Goal: Transaction & Acquisition: Purchase product/service

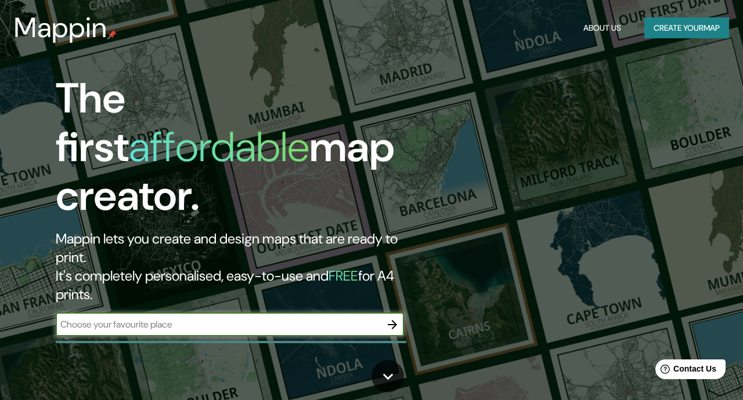
click at [391, 320] on icon "button" at bounding box center [392, 324] width 9 height 9
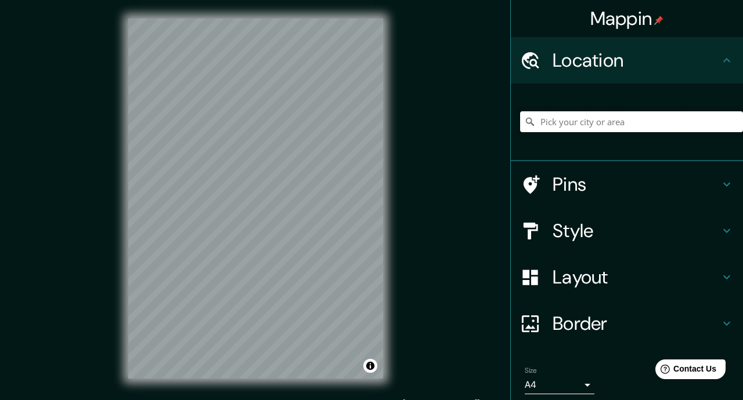
click at [585, 126] on input "Pick your city or area" at bounding box center [631, 121] width 223 height 21
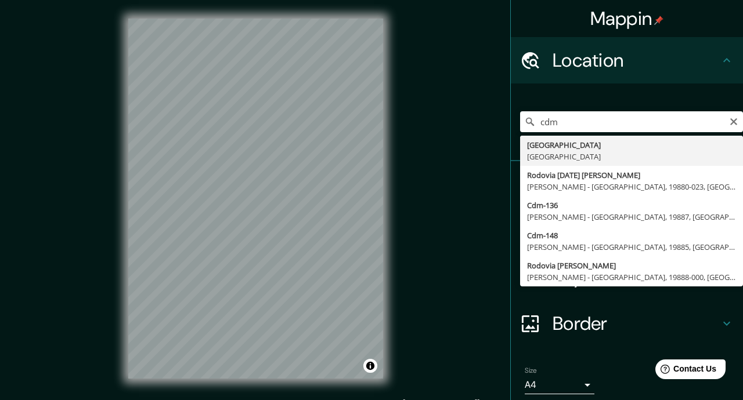
type input "[GEOGRAPHIC_DATA], [GEOGRAPHIC_DATA]"
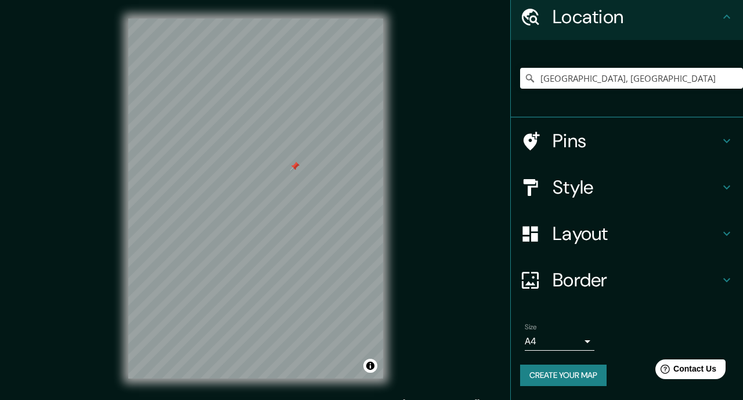
scroll to position [16, 0]
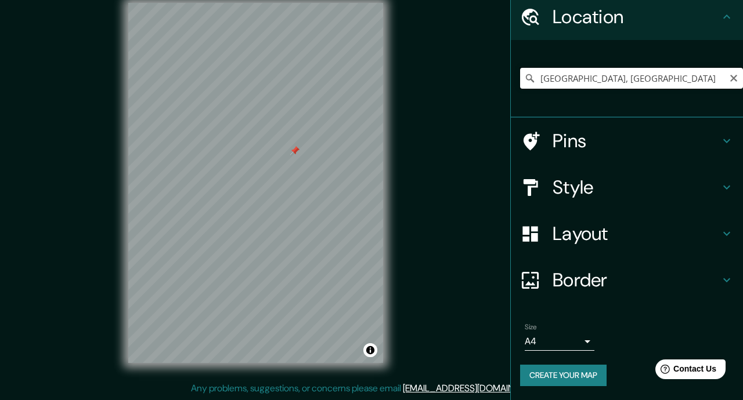
click at [689, 78] on input "[GEOGRAPHIC_DATA], [GEOGRAPHIC_DATA]" at bounding box center [631, 78] width 223 height 21
drag, startPoint x: 234, startPoint y: 230, endPoint x: 265, endPoint y: 252, distance: 37.8
click at [265, 252] on div at bounding box center [263, 252] width 9 height 9
click at [589, 342] on body "Mappin Location [GEOGRAPHIC_DATA], [GEOGRAPHIC_DATA] Pins Style Layout Border C…" at bounding box center [371, 184] width 743 height 400
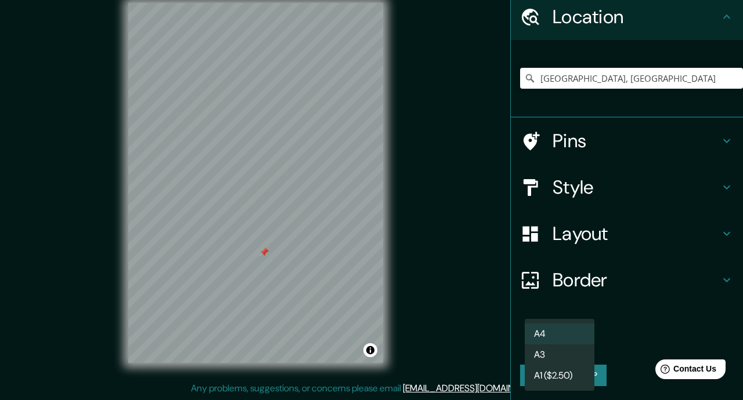
click at [628, 323] on div at bounding box center [371, 200] width 743 height 400
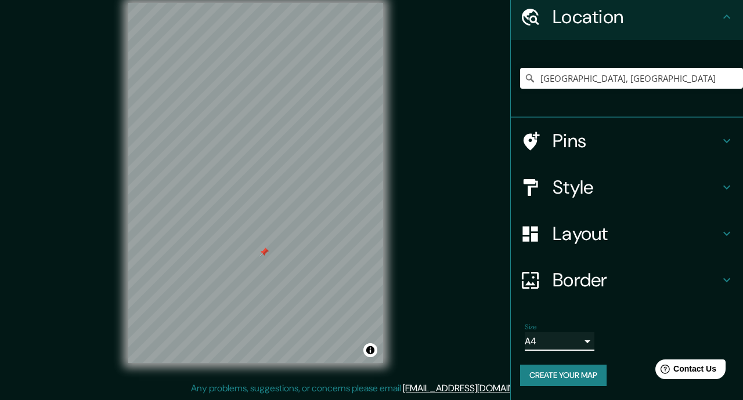
scroll to position [0, 0]
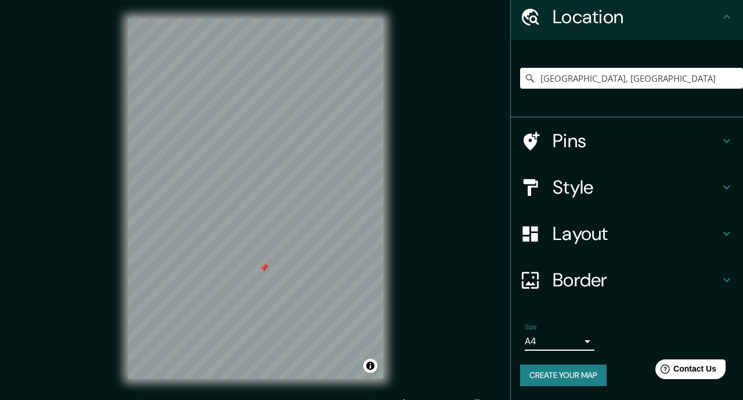
click at [560, 183] on h4 "Style" at bounding box center [635, 187] width 167 height 23
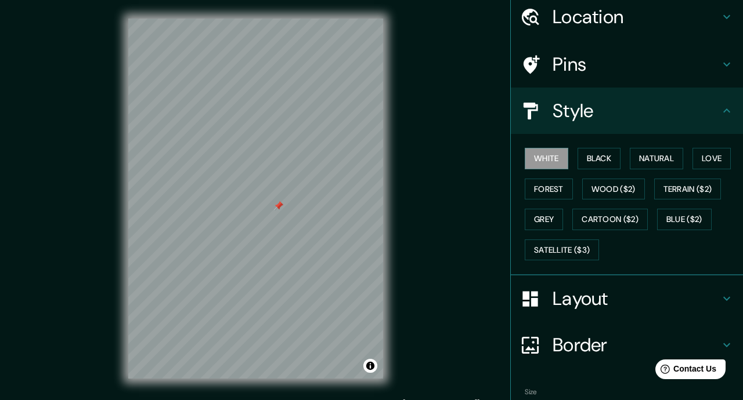
drag, startPoint x: 255, startPoint y: 185, endPoint x: 280, endPoint y: 205, distance: 32.5
click at [280, 205] on div at bounding box center [278, 205] width 9 height 9
click at [559, 66] on h4 "Pins" at bounding box center [635, 64] width 167 height 23
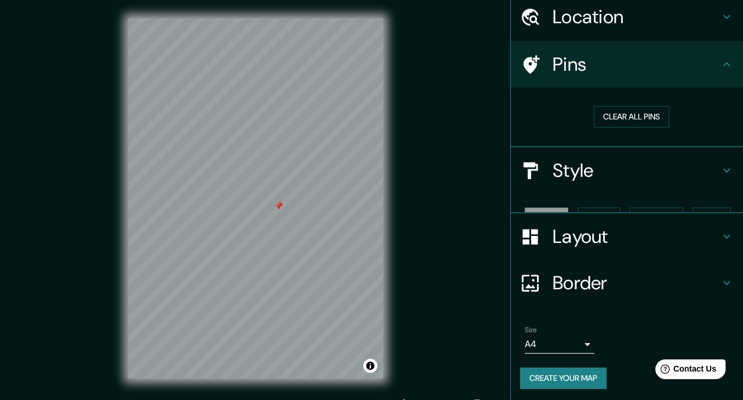
scroll to position [26, 0]
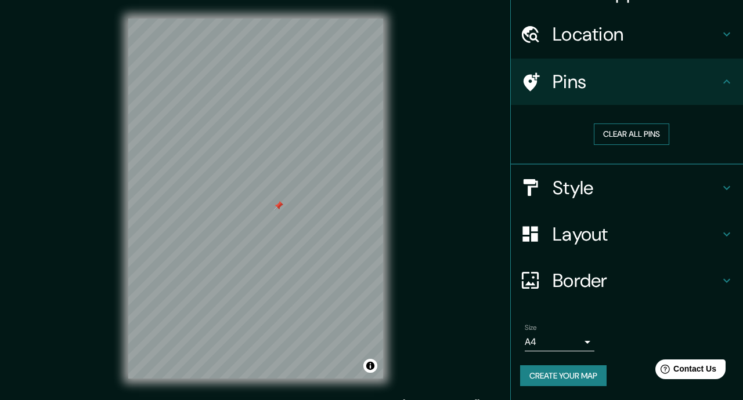
click at [617, 139] on button "Clear all pins" at bounding box center [631, 134] width 75 height 21
click at [574, 280] on h4 "Border" at bounding box center [635, 280] width 167 height 23
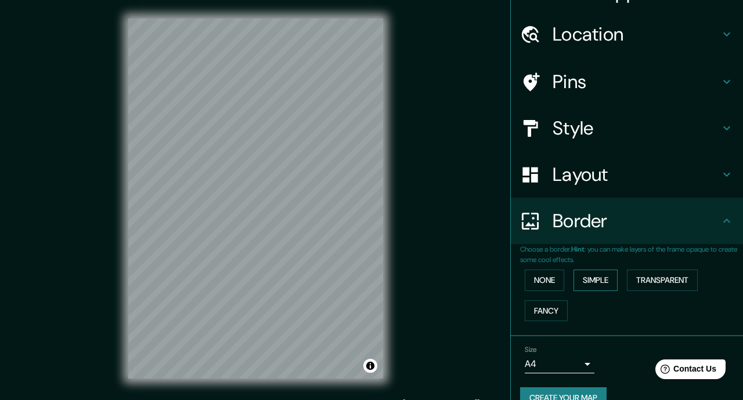
click at [606, 280] on button "Simple" at bounding box center [595, 280] width 44 height 21
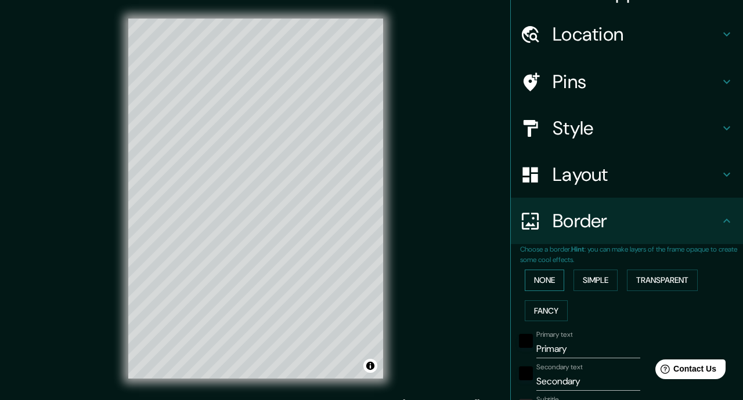
click at [551, 279] on button "None" at bounding box center [544, 280] width 39 height 21
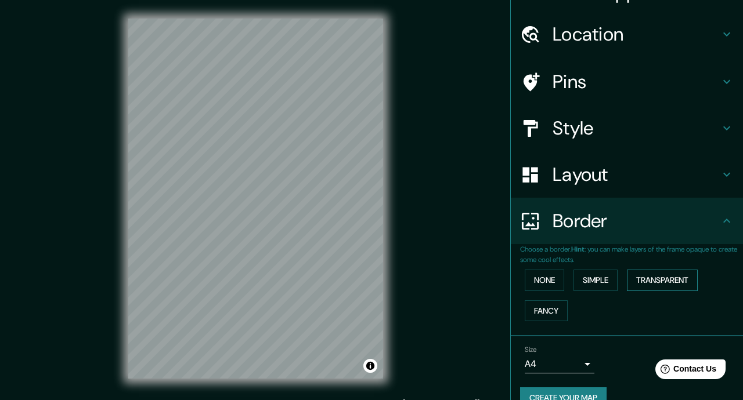
click at [672, 280] on button "Transparent" at bounding box center [662, 280] width 71 height 21
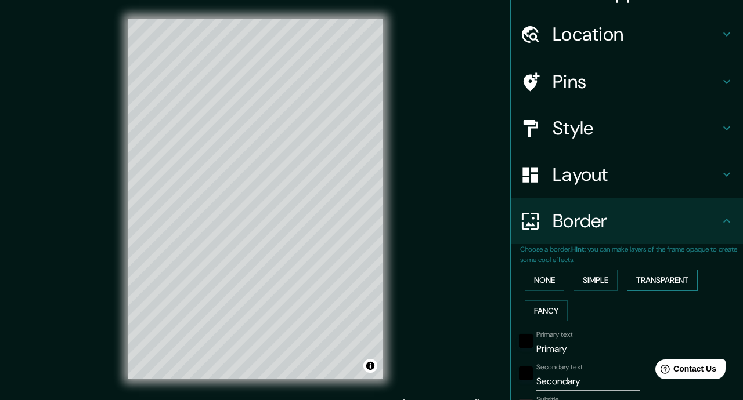
click at [672, 280] on button "Transparent" at bounding box center [662, 280] width 71 height 21
type input "211"
type input "35"
click at [556, 307] on button "Fancy" at bounding box center [546, 311] width 43 height 21
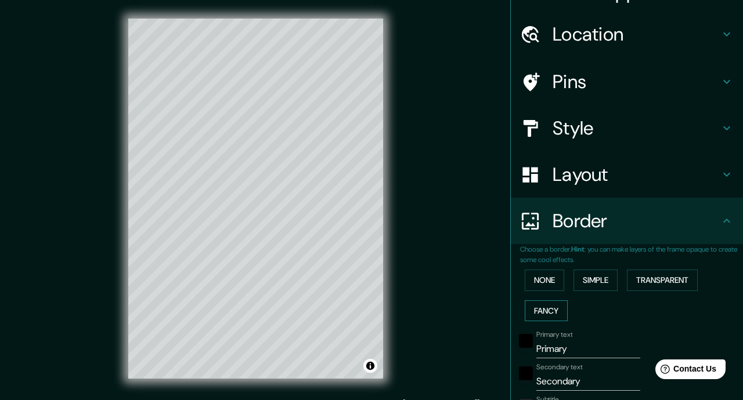
type input "176"
type input "35"
type input "18"
click at [550, 281] on button "None" at bounding box center [544, 280] width 39 height 21
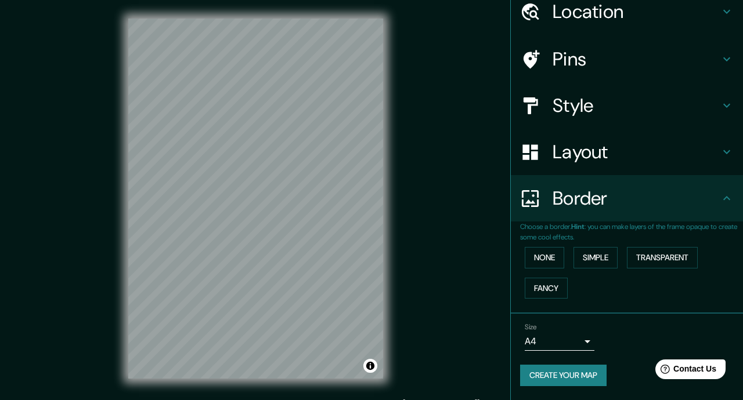
scroll to position [0, 0]
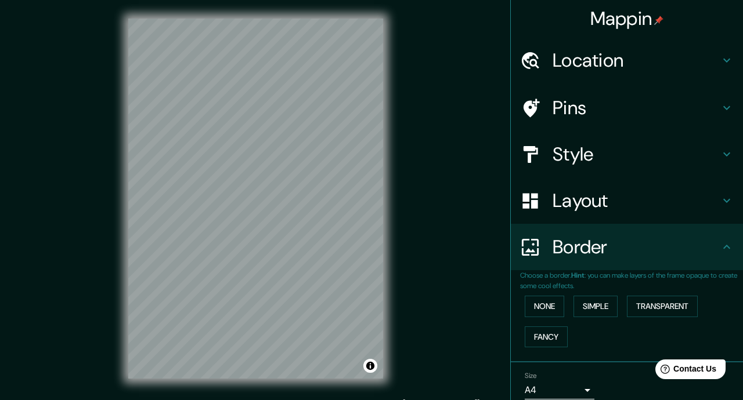
click at [582, 62] on h4 "Location" at bounding box center [635, 60] width 167 height 23
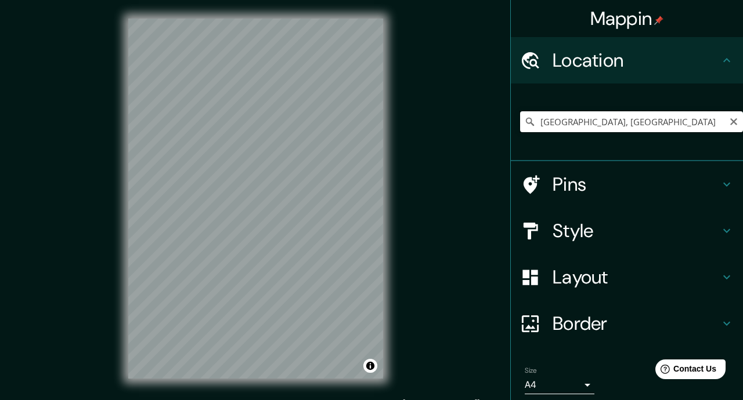
click at [541, 122] on input "[GEOGRAPHIC_DATA], [GEOGRAPHIC_DATA]" at bounding box center [631, 121] width 223 height 21
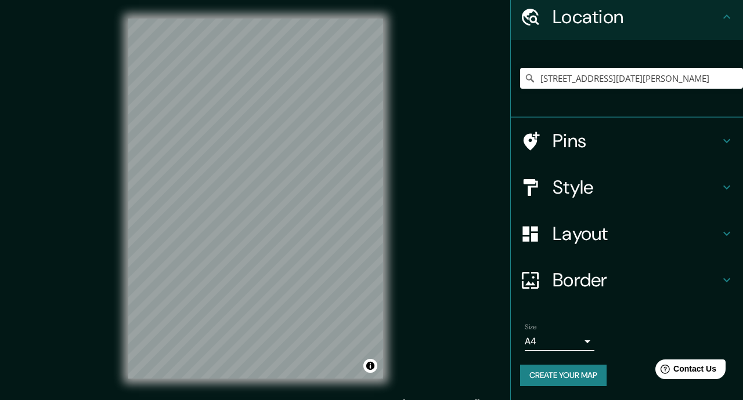
click at [562, 378] on button "Create your map" at bounding box center [563, 375] width 86 height 21
click at [575, 81] on input "[STREET_ADDRESS][DATE][PERSON_NAME]" at bounding box center [631, 78] width 223 height 21
drag, startPoint x: 541, startPoint y: 80, endPoint x: 665, endPoint y: 81, distance: 124.2
click at [665, 81] on input "[STREET_ADDRESS][DATE][PERSON_NAME]" at bounding box center [631, 78] width 223 height 21
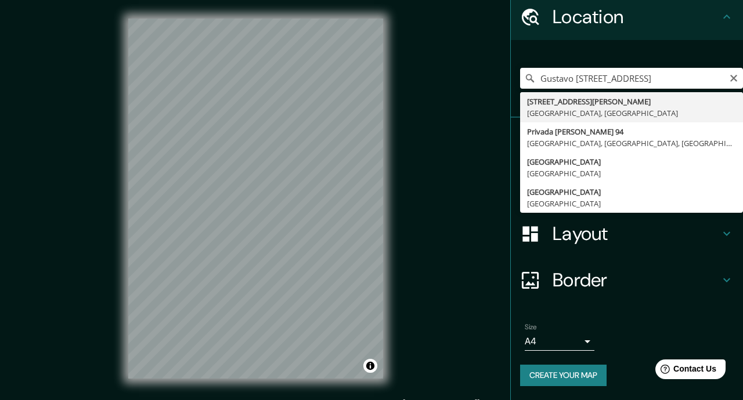
type input "[STREET_ADDRESS][PERSON_NAME]"
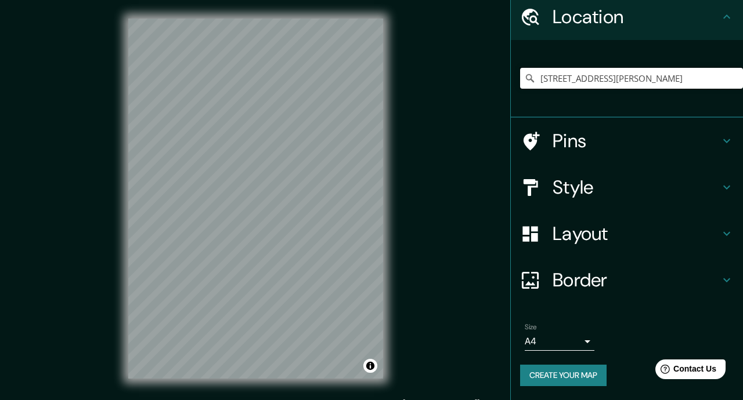
scroll to position [16, 0]
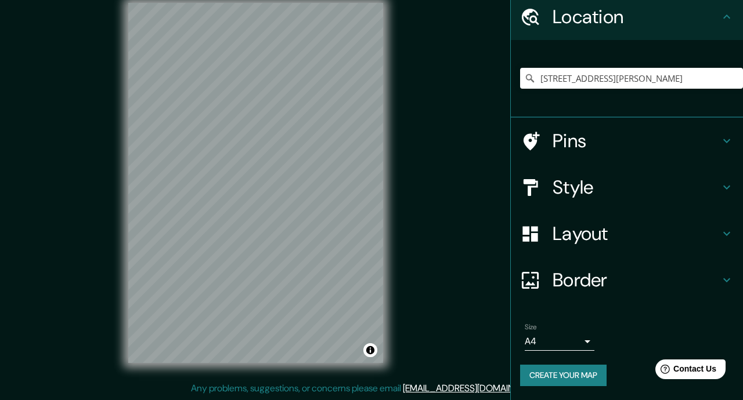
click at [593, 374] on button "Create your map" at bounding box center [563, 375] width 86 height 21
click at [570, 194] on h4 "Style" at bounding box center [635, 187] width 167 height 23
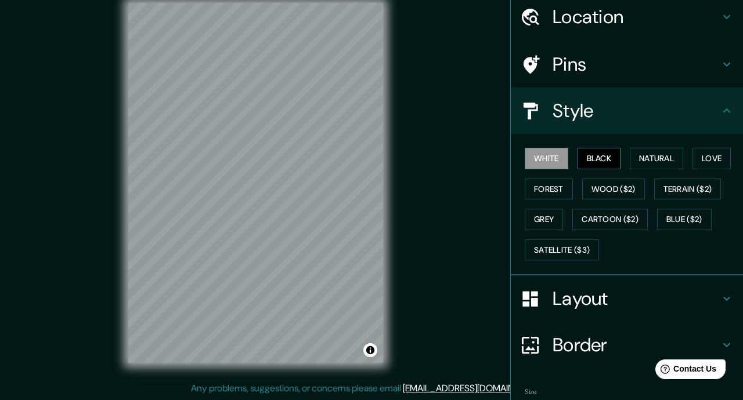
click at [610, 160] on button "Black" at bounding box center [599, 158] width 44 height 21
click at [551, 160] on button "White" at bounding box center [547, 158] width 44 height 21
click at [663, 157] on button "Natural" at bounding box center [656, 158] width 53 height 21
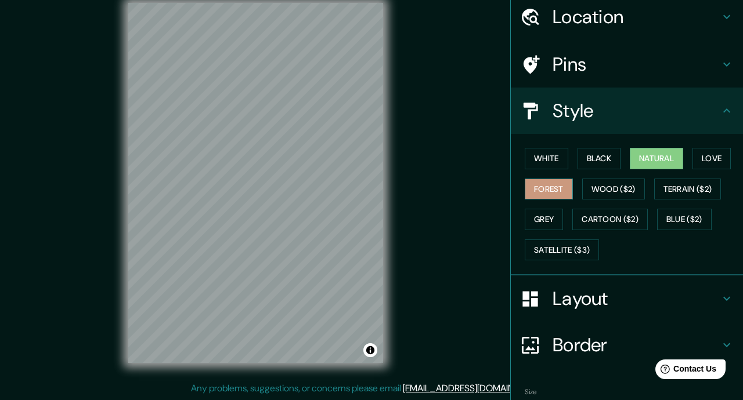
click at [562, 196] on button "Forest" at bounding box center [549, 189] width 48 height 21
click at [711, 161] on button "Love" at bounding box center [711, 158] width 38 height 21
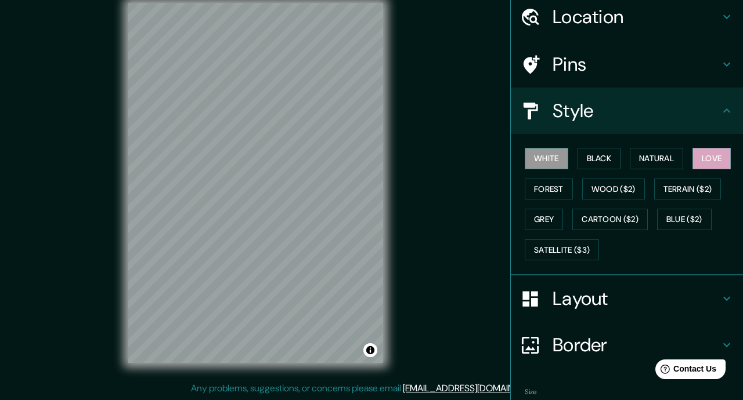
click at [550, 159] on button "White" at bounding box center [547, 158] width 44 height 21
click at [574, 296] on h4 "Layout" at bounding box center [635, 298] width 167 height 23
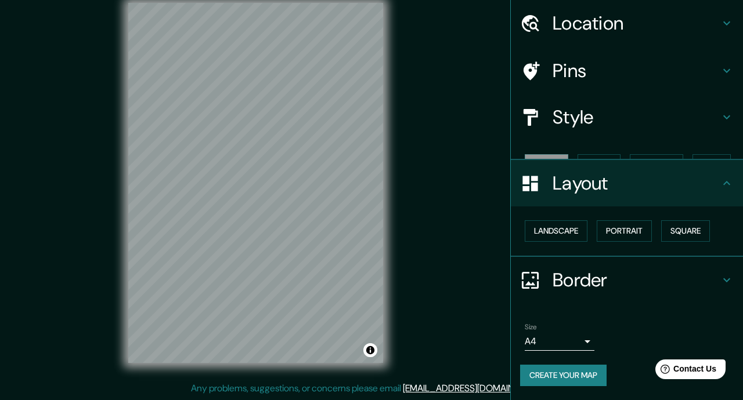
scroll to position [17, 0]
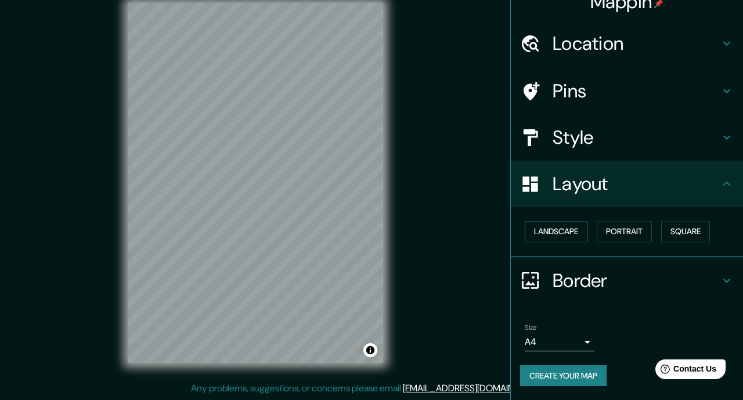
click at [564, 234] on button "Landscape" at bounding box center [556, 231] width 63 height 21
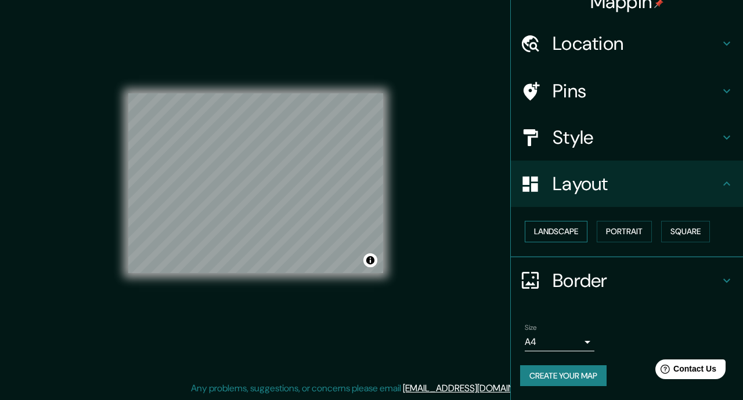
click at [568, 232] on button "Landscape" at bounding box center [556, 231] width 63 height 21
click at [615, 232] on button "Portrait" at bounding box center [623, 231] width 55 height 21
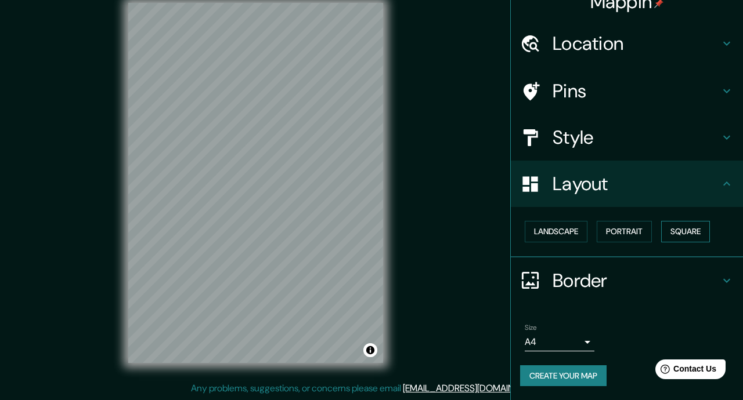
click at [690, 235] on button "Square" at bounding box center [685, 231] width 49 height 21
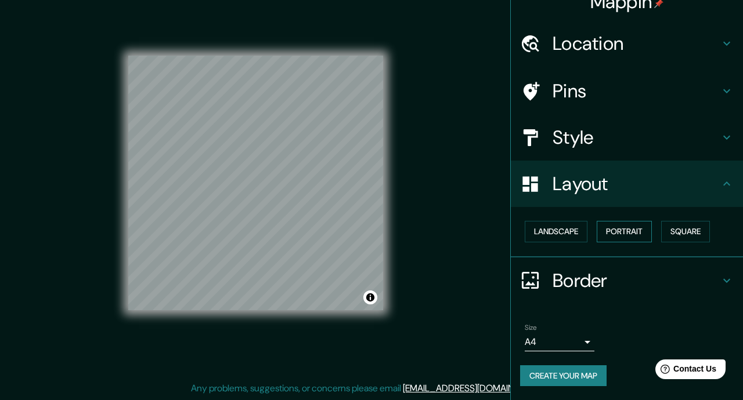
click at [627, 229] on button "Portrait" at bounding box center [623, 231] width 55 height 21
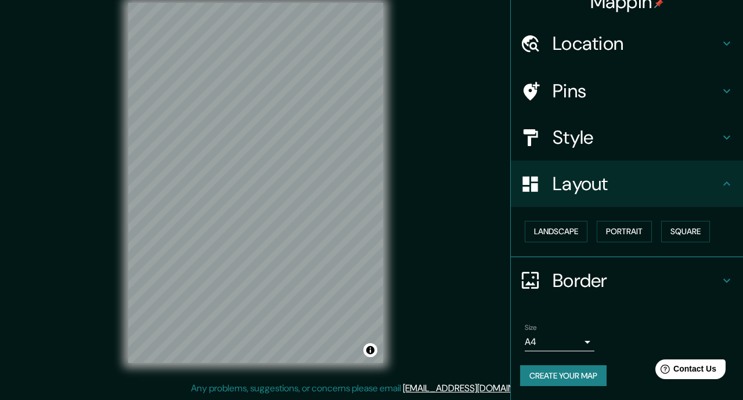
click at [577, 283] on h4 "Border" at bounding box center [635, 280] width 167 height 23
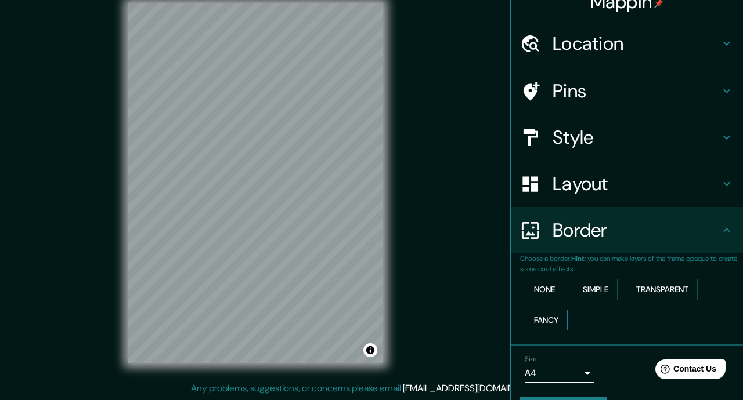
click at [549, 319] on button "Fancy" at bounding box center [546, 320] width 43 height 21
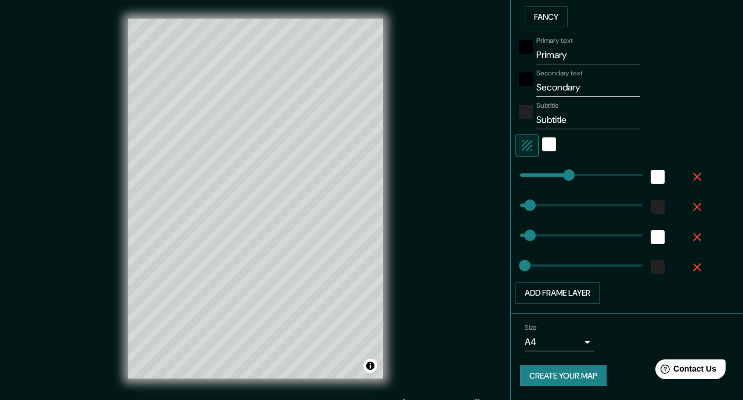
scroll to position [295, 0]
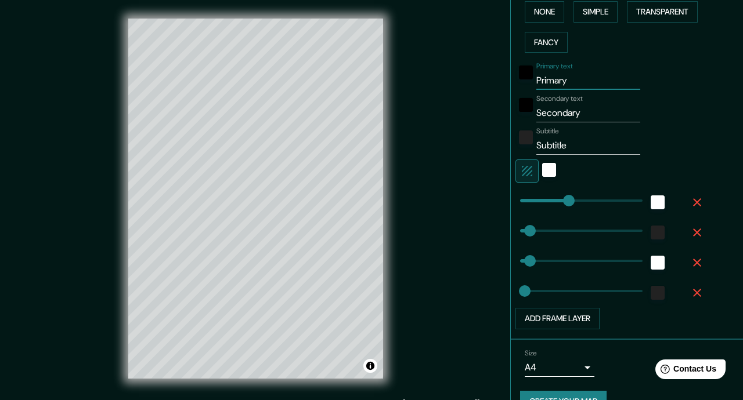
drag, startPoint x: 572, startPoint y: 82, endPoint x: 529, endPoint y: 82, distance: 42.9
click at [529, 82] on div "Primary text Primary" at bounding box center [610, 76] width 190 height 28
type input "S"
type input "176"
type input "35"
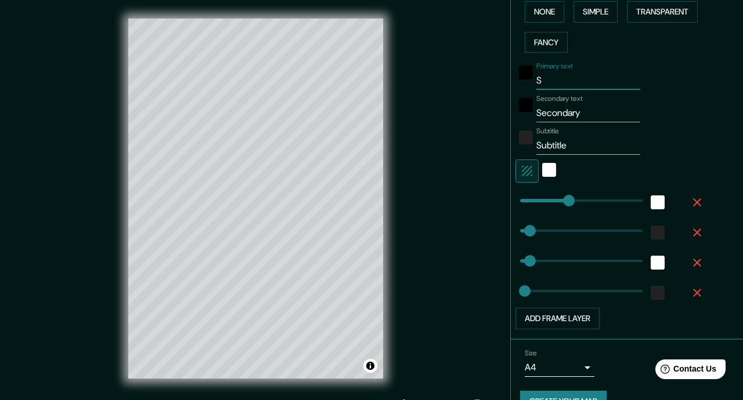
type input "35"
type input "18"
type input "Sa"
type input "176"
type input "35"
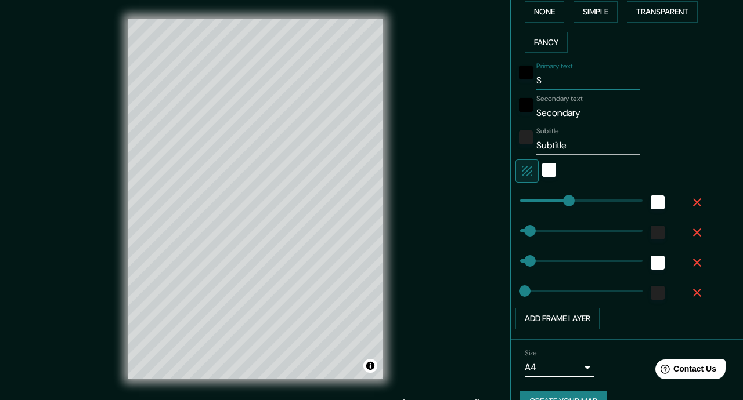
type input "35"
type input "18"
type input "S"
type input "176"
type input "35"
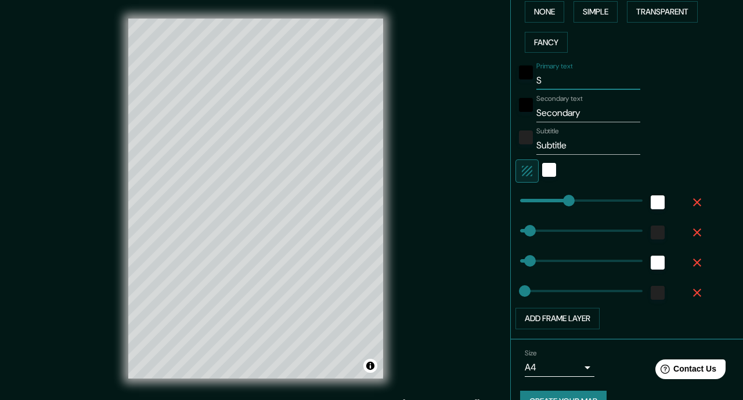
type input "35"
type input "18"
type input "176"
type input "35"
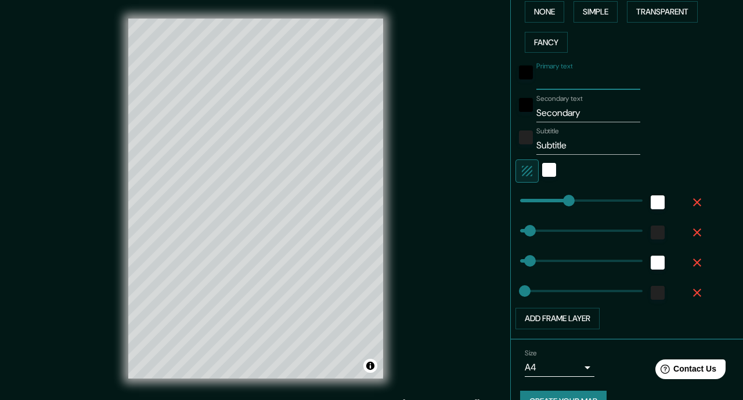
type input "18"
type input "I"
type input "176"
type input "35"
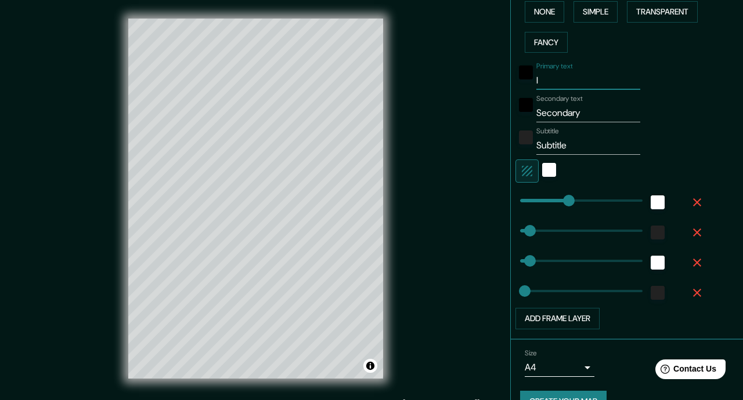
type input "18"
type input "In"
type input "176"
type input "35"
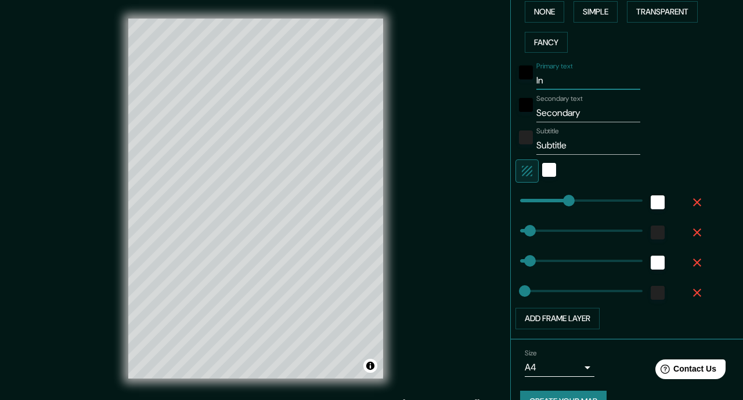
type input "18"
type input "Ins"
type input "176"
type input "35"
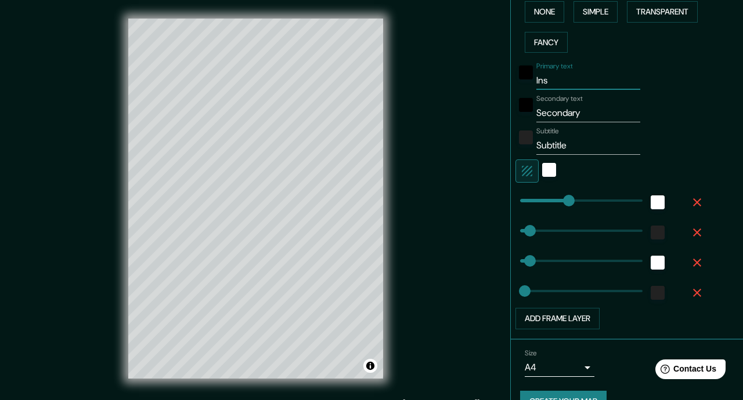
type input "18"
type input "Insu"
type input "176"
type input "35"
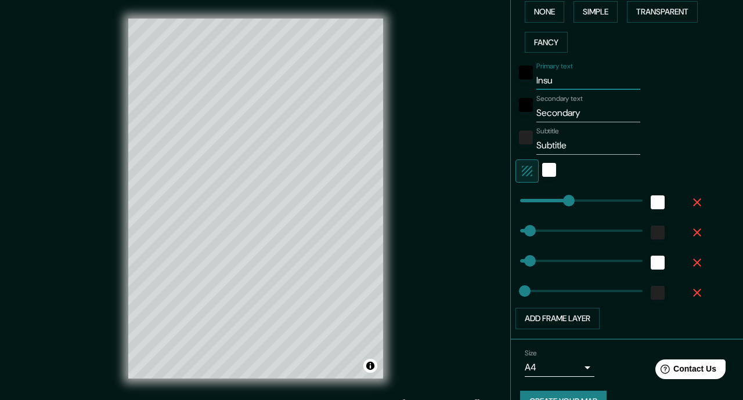
type input "18"
type input "Insur"
type input "176"
type input "35"
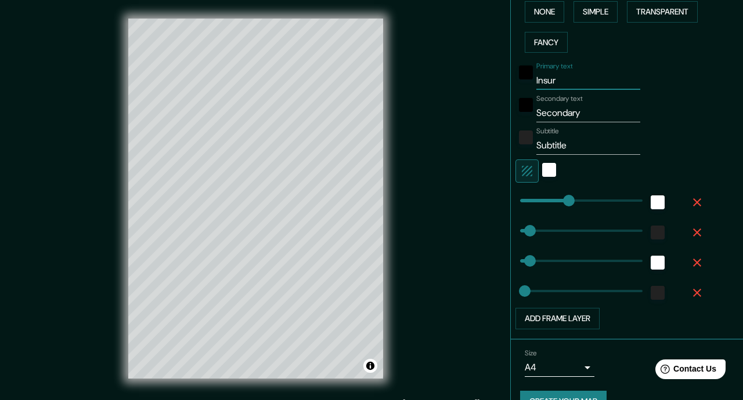
type input "18"
type input "Insurg"
type input "176"
type input "35"
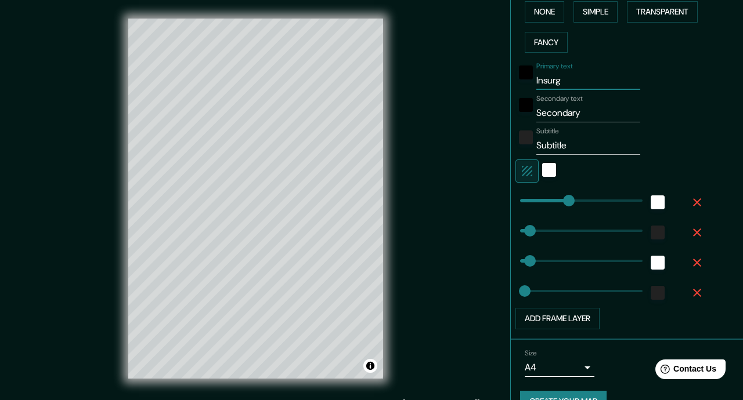
type input "18"
type input "Insurge"
type input "176"
type input "35"
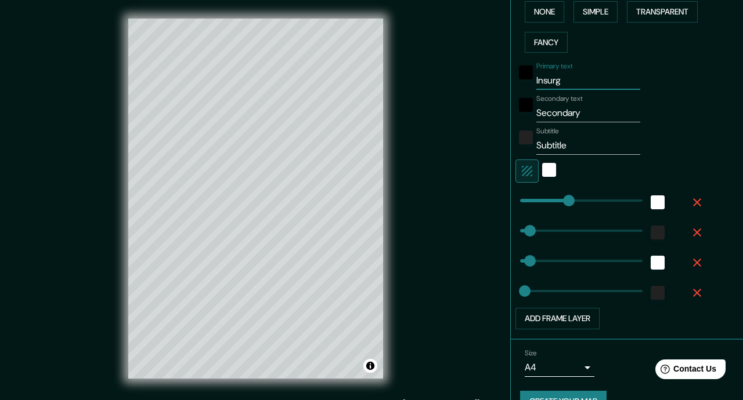
type input "18"
type input "Insurgen"
type input "176"
type input "35"
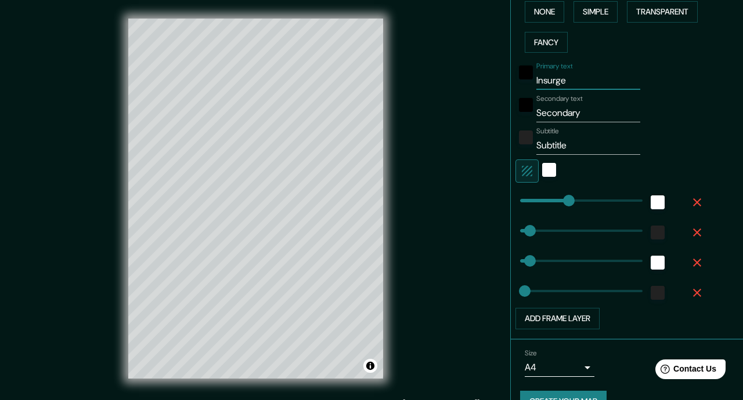
type input "18"
type input "Insurgente"
type input "176"
type input "35"
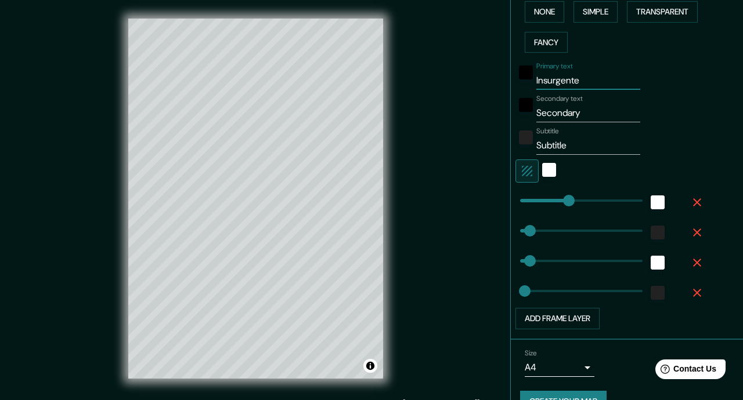
type input "18"
type input "Insurgentes"
type input "176"
type input "35"
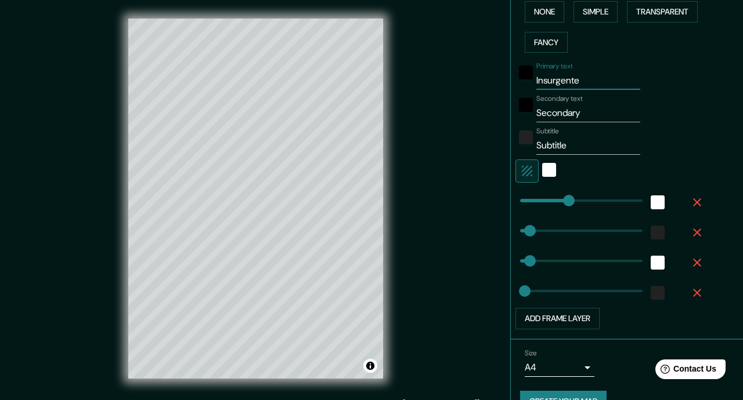
type input "18"
type input "Insurgentes"
type input "176"
type input "35"
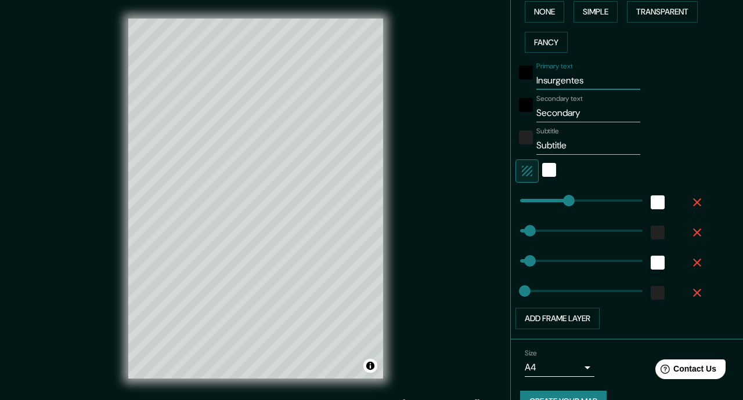
type input "18"
type input "Insurgentes i"
type input "176"
type input "35"
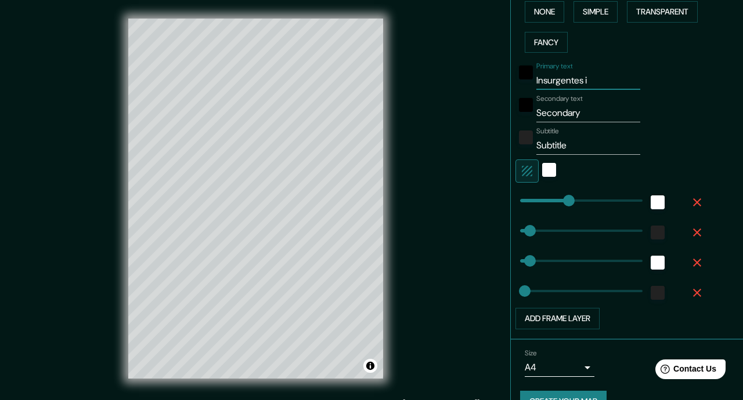
type input "18"
type input "176"
type input "Insurgentes"
type input "176"
type input "35"
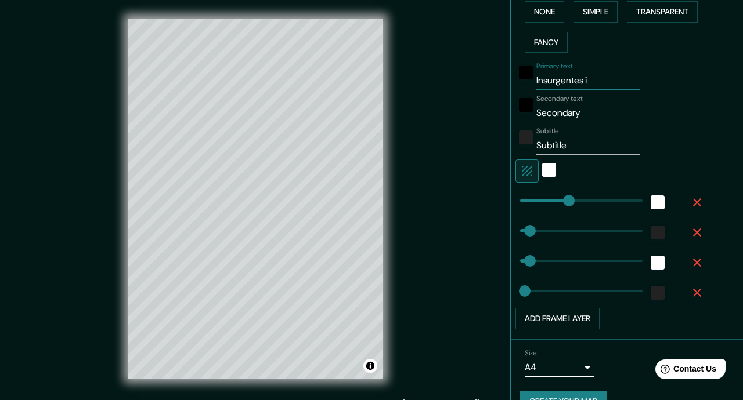
type input "35"
type input "18"
type input "Insurgen"
type input "176"
type input "35"
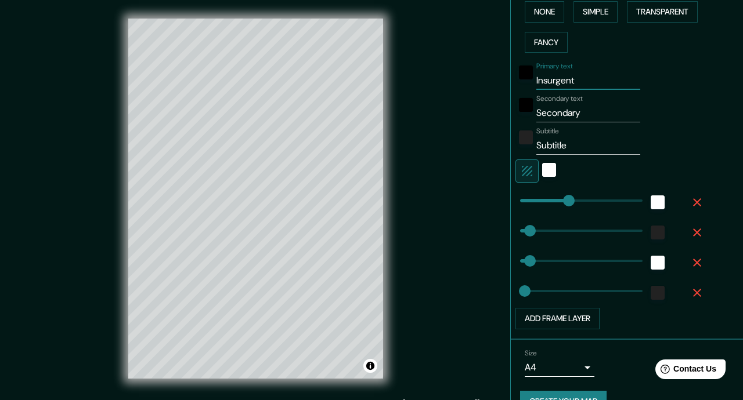
type input "35"
type input "18"
type input "Insurge"
type input "176"
type input "35"
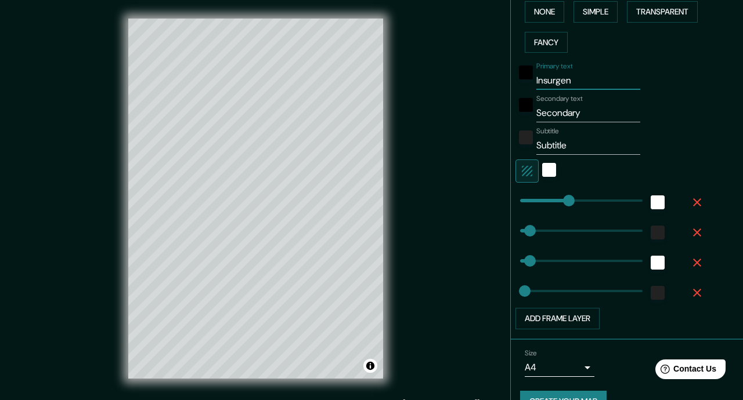
type input "35"
type input "18"
type input "Ins"
type input "176"
type input "35"
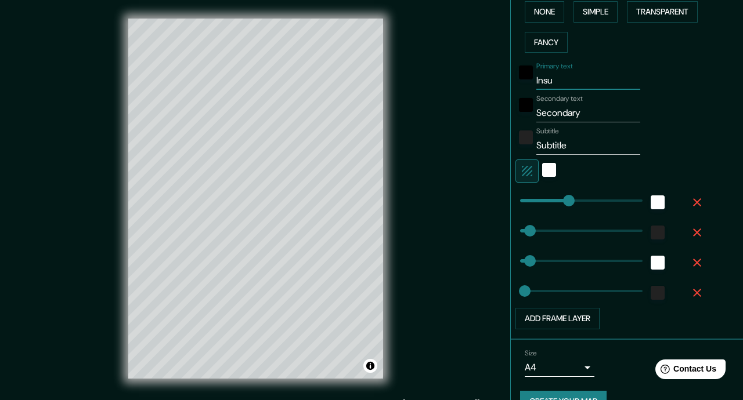
type input "35"
type input "18"
type input "I"
type input "176"
type input "35"
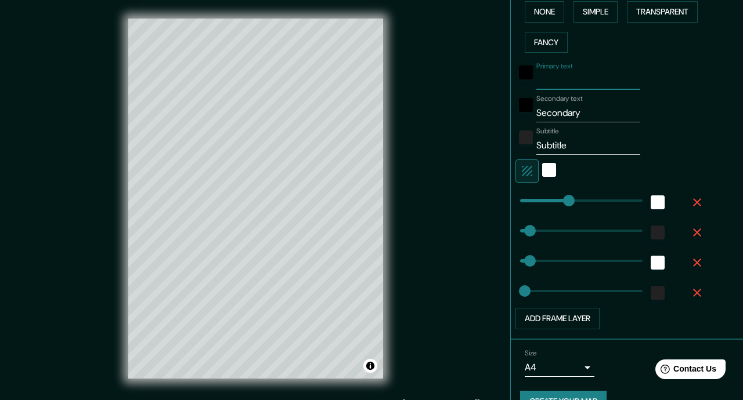
type input "35"
type input "18"
type input "E"
type input "176"
type input "35"
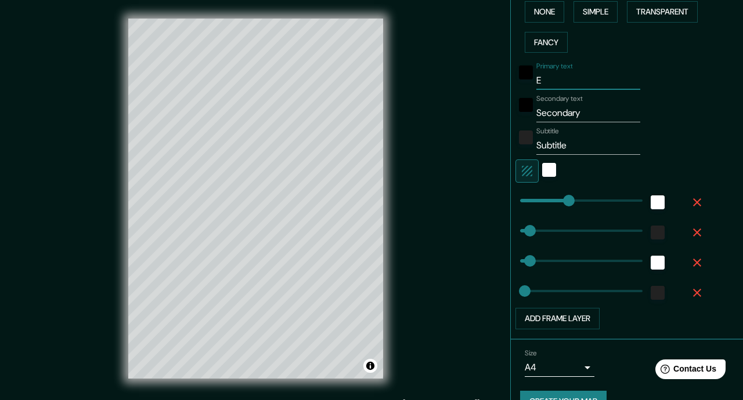
type input "35"
type input "18"
type input "EN"
type input "176"
type input "35"
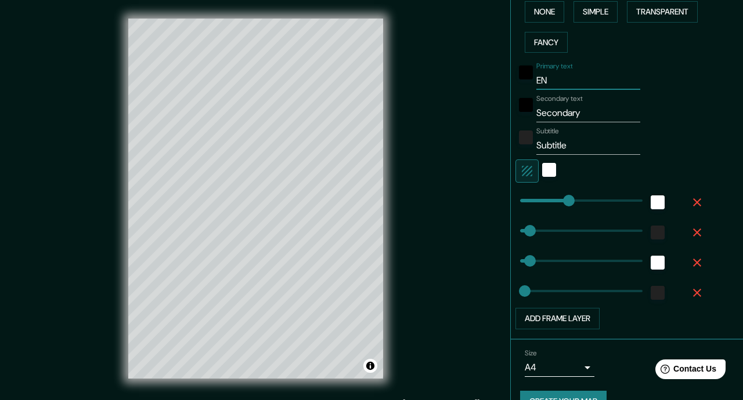
type input "35"
type input "18"
type input "ENM"
type input "176"
type input "35"
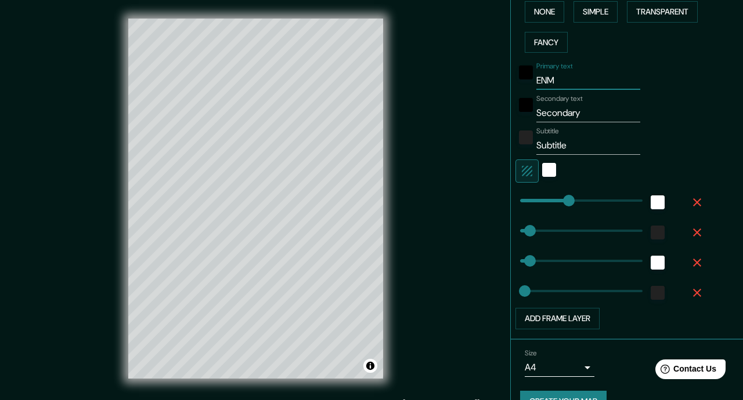
type input "35"
type input "18"
type input "ENMJ"
type input "176"
type input "35"
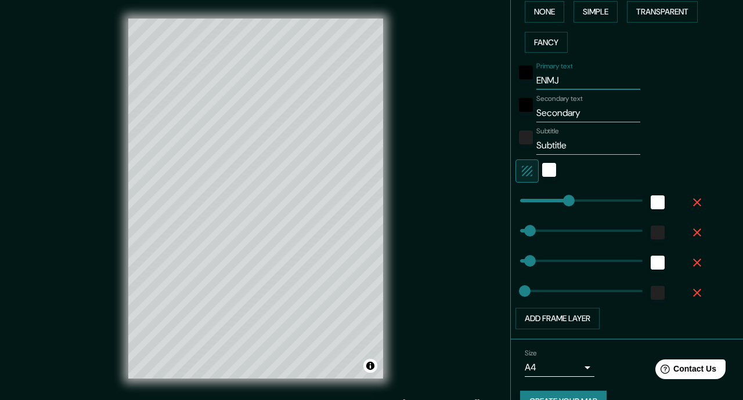
type input "35"
type input "18"
type input "ENMJN"
type input "176"
type input "35"
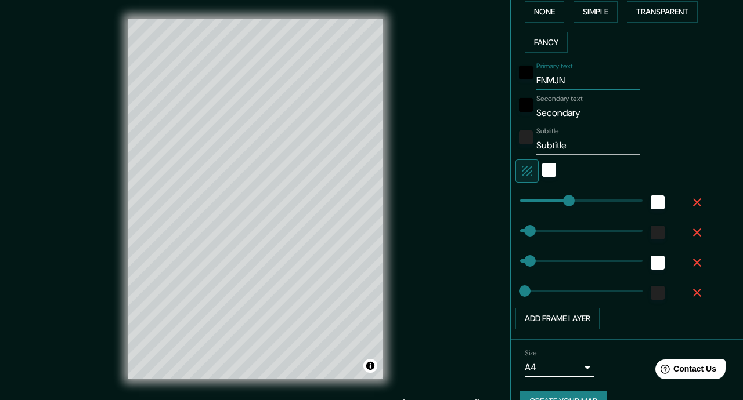
type input "35"
type input "18"
type input "ENMJN"
click at [585, 111] on input "Secondary" at bounding box center [588, 113] width 104 height 19
type input "Secondar"
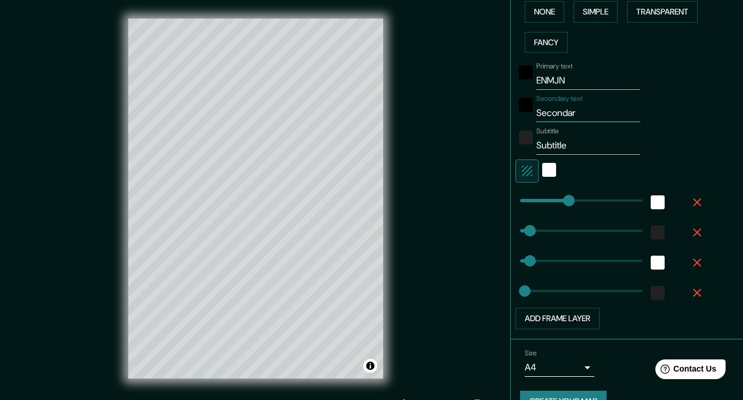
type input "176"
type input "35"
type input "18"
type input "Seconda"
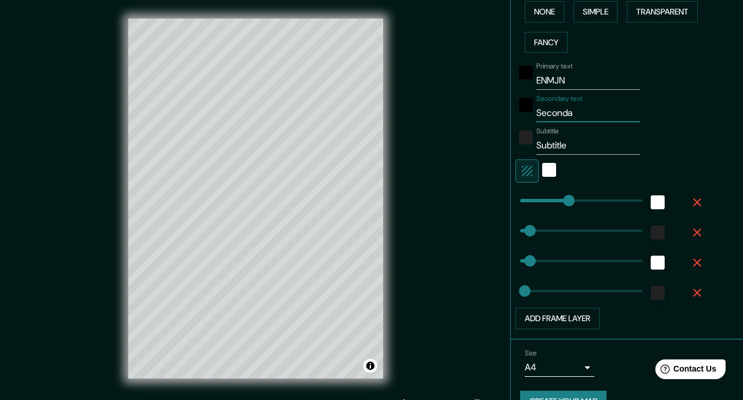
type input "176"
type input "35"
type input "18"
type input "Second"
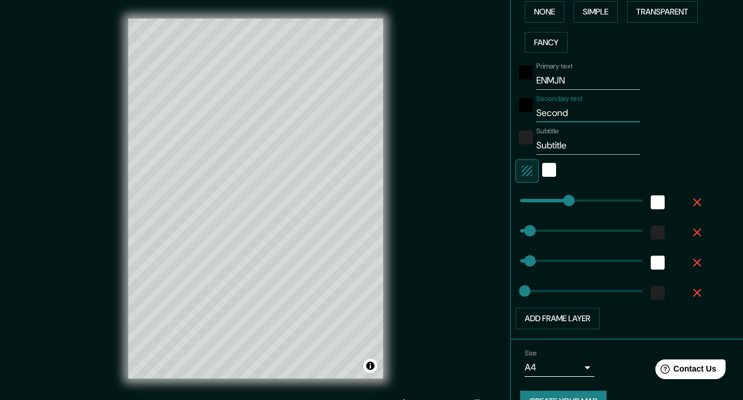
type input "176"
type input "35"
type input "18"
type input "Secon"
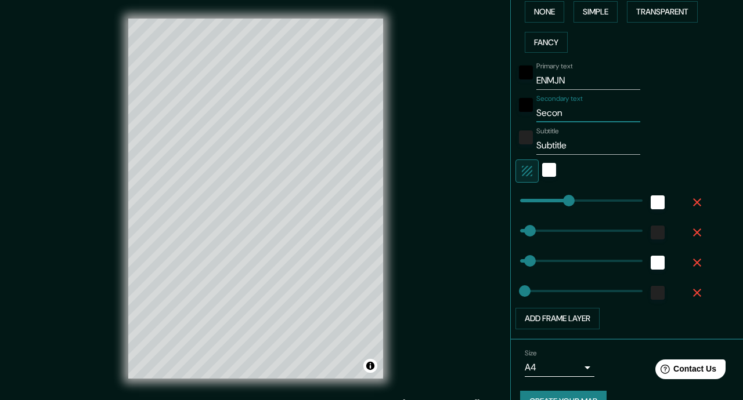
type input "176"
type input "35"
type input "18"
type input "Seco"
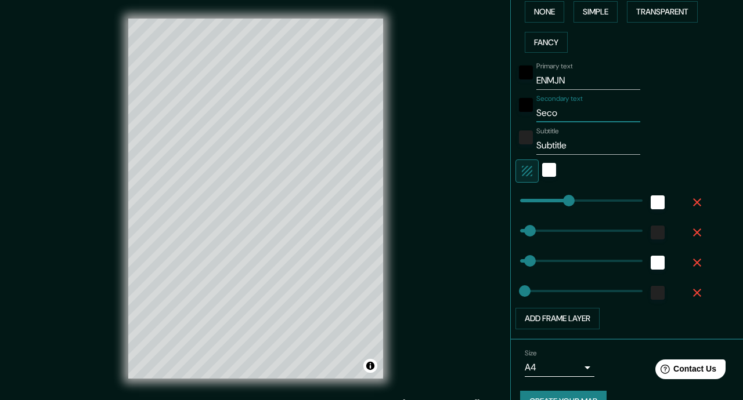
type input "176"
type input "35"
type input "18"
type input "Sec"
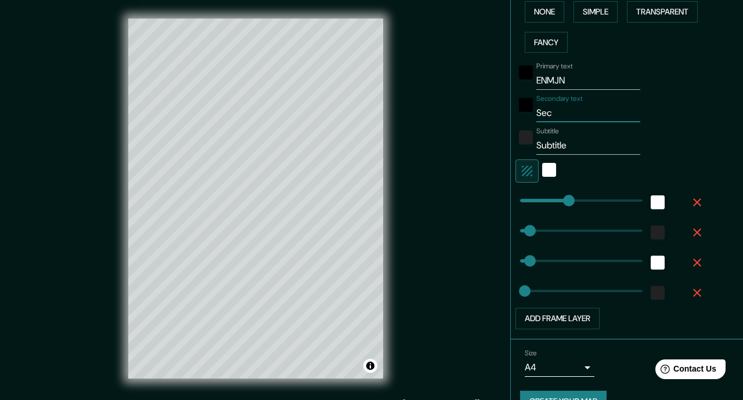
type input "176"
type input "35"
type input "18"
type input "Se"
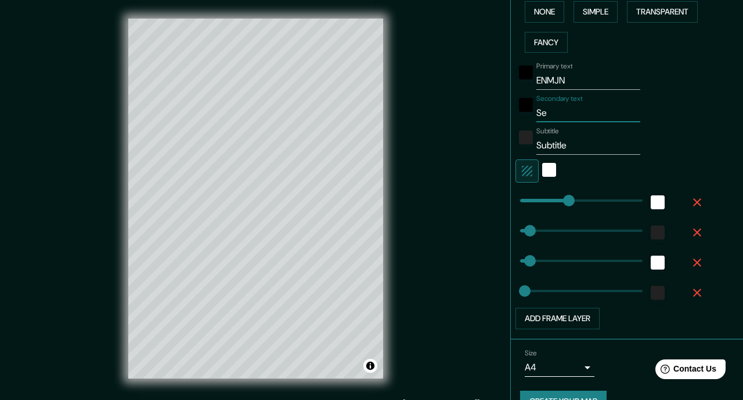
type input "176"
type input "35"
type input "18"
type input "S"
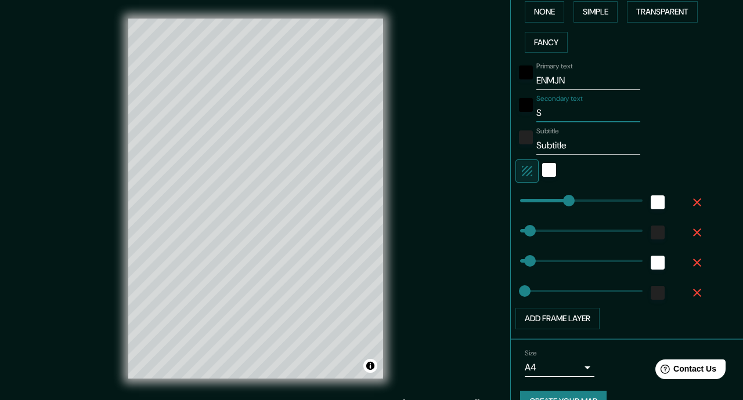
type input "176"
type input "35"
type input "18"
type input "176"
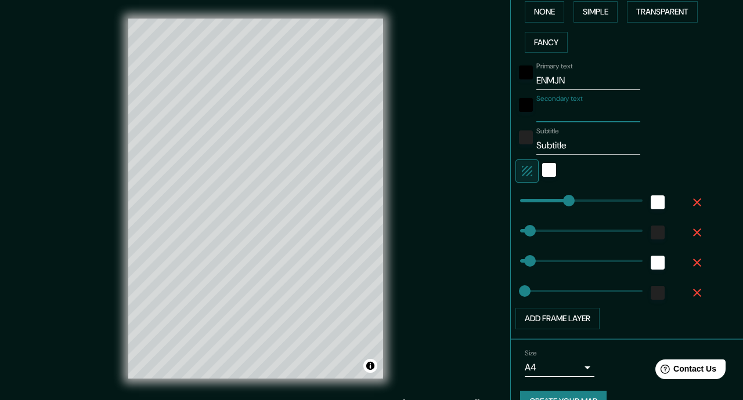
type input "35"
type input "18"
type input "i"
type input "176"
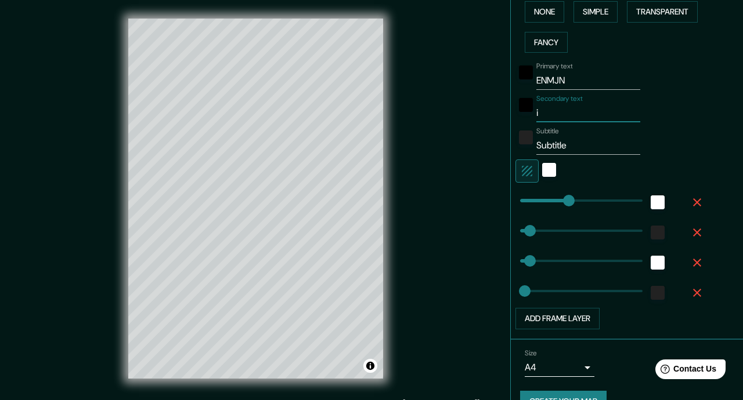
type input "35"
type input "18"
type input "in"
type input "176"
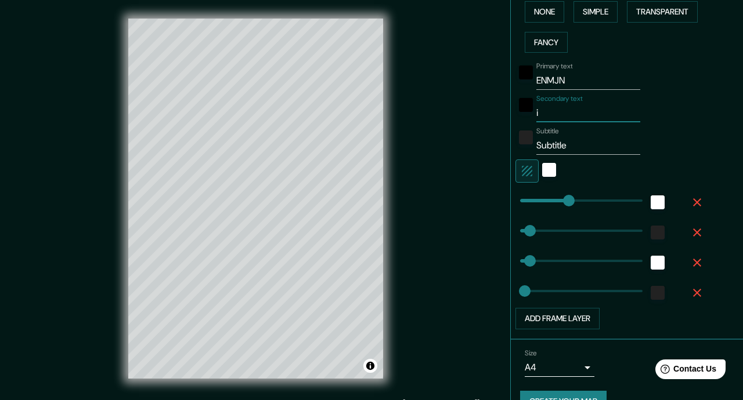
type input "35"
type input "18"
type input "ins"
type input "176"
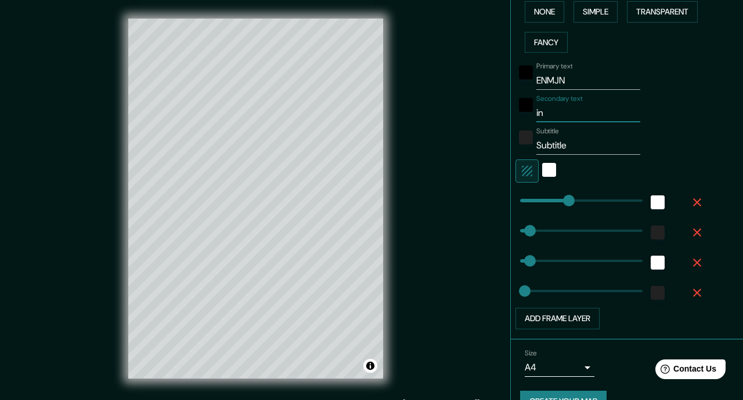
type input "35"
click at [573, 146] on input "Subtitle" at bounding box center [588, 145] width 104 height 19
click at [552, 173] on div "white" at bounding box center [549, 170] width 14 height 14
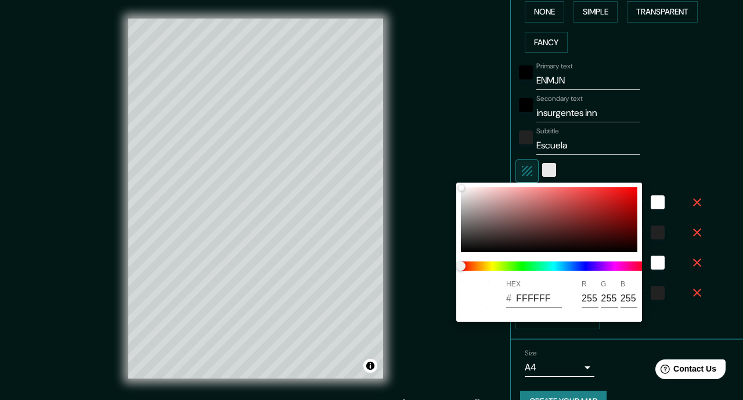
click at [552, 173] on div at bounding box center [371, 200] width 743 height 400
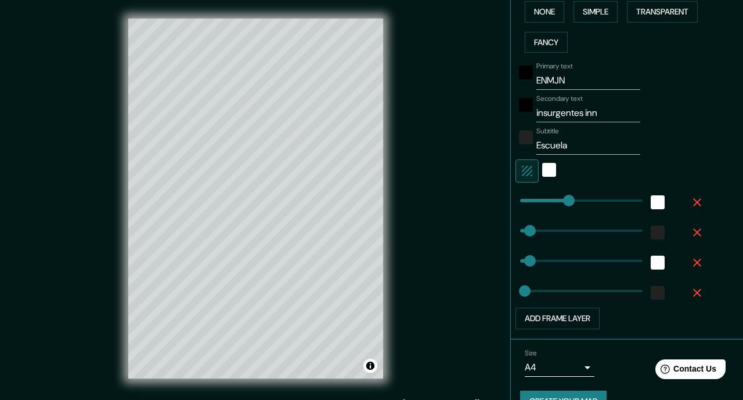
click at [526, 170] on icon "button" at bounding box center [527, 171] width 14 height 14
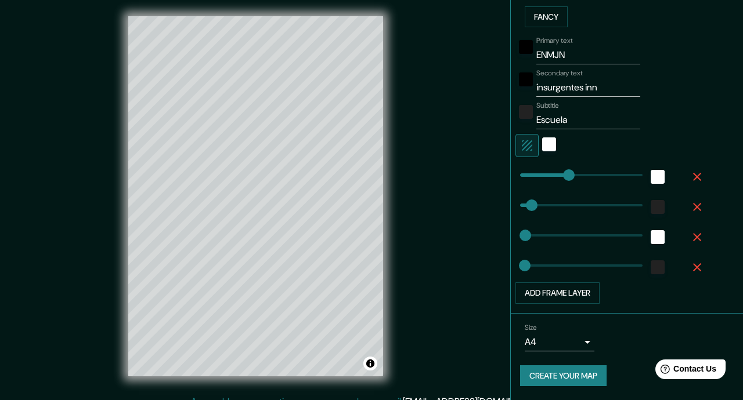
scroll to position [16, 0]
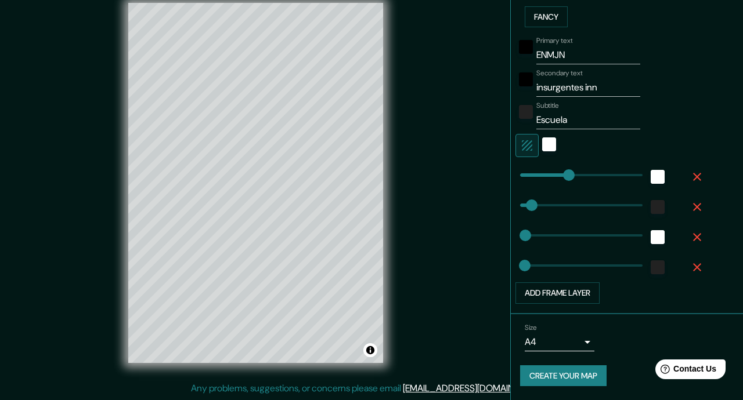
click at [584, 325] on div "Size A4 single" at bounding box center [560, 338] width 70 height 28
click at [588, 343] on body "Mappin Location [STREET_ADDRESS][PERSON_NAME] Pins Style Layout Border Choose a…" at bounding box center [371, 184] width 743 height 400
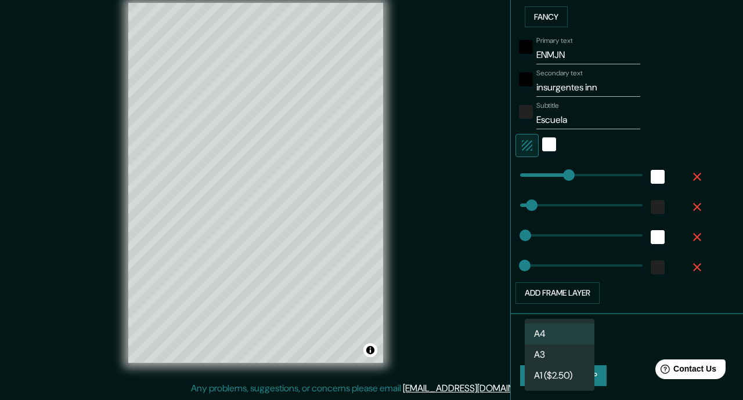
click at [575, 331] on li "A4" at bounding box center [560, 334] width 70 height 21
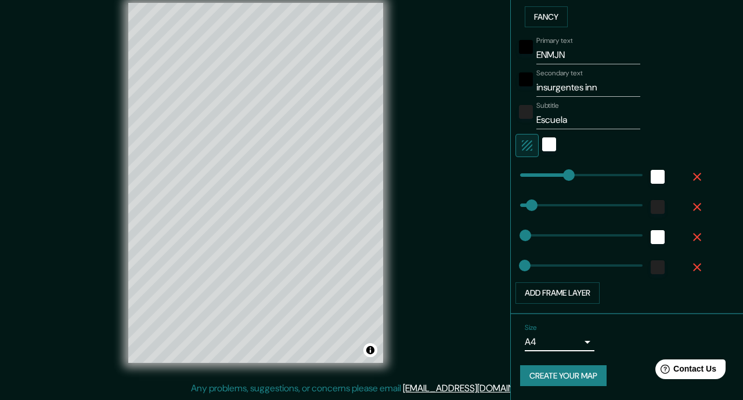
click at [589, 378] on button "Create your map" at bounding box center [563, 376] width 86 height 21
